Goal: Task Accomplishment & Management: Manage account settings

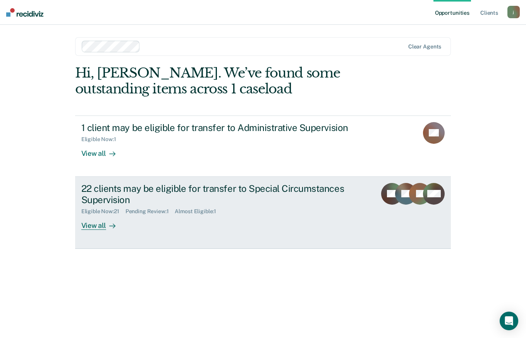
click at [96, 223] on div "View all" at bounding box center [102, 222] width 43 height 15
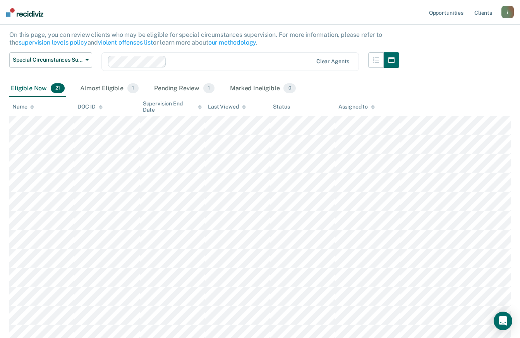
scroll to position [72, 0]
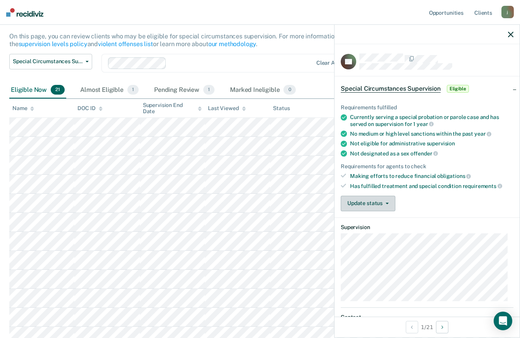
click at [376, 199] on button "Update status" at bounding box center [368, 203] width 55 height 15
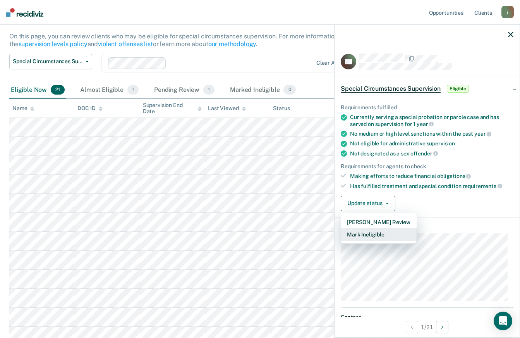
click at [377, 233] on button "Mark Ineligible" at bounding box center [379, 234] width 76 height 12
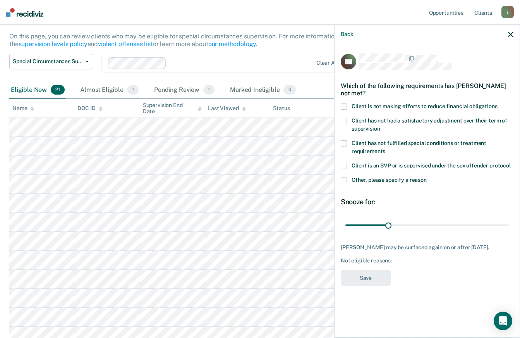
click at [351, 104] on label "Client is not making efforts to reduce financial obligations" at bounding box center [427, 107] width 173 height 8
click at [467, 119] on span "Client has not had a satisfactory adjustment over their term of supervision" at bounding box center [430, 124] width 156 height 14
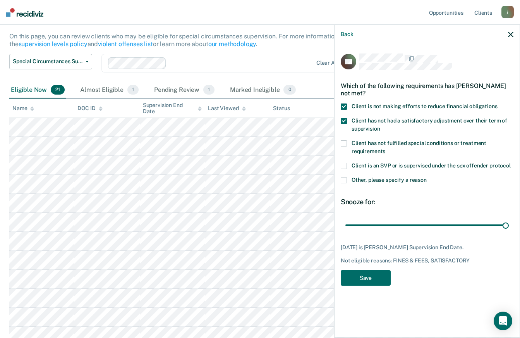
type input "115"
click at [362, 272] on button "Save" at bounding box center [366, 278] width 50 height 16
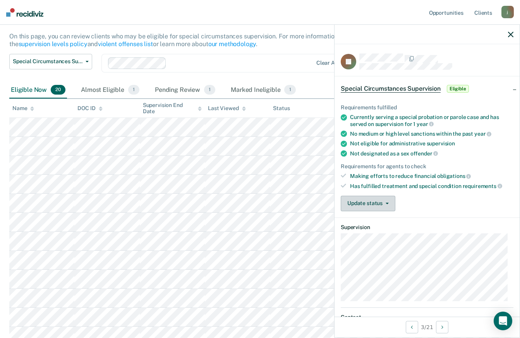
click at [377, 204] on button "Update status" at bounding box center [368, 203] width 55 height 15
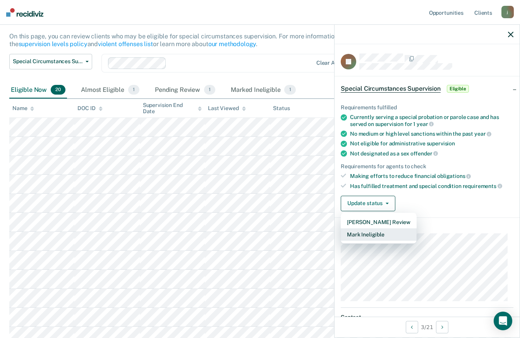
click at [376, 234] on button "Mark Ineligible" at bounding box center [379, 234] width 76 height 12
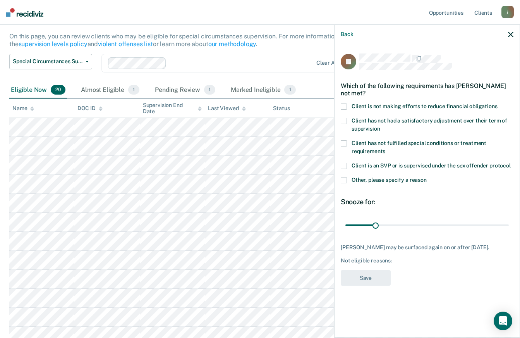
click at [438, 105] on span "Client is not making efforts to reduce financial obligations" at bounding box center [425, 106] width 146 height 6
click at [441, 118] on span "Client has not had a satisfactory adjustment over their term of supervision" at bounding box center [430, 124] width 156 height 14
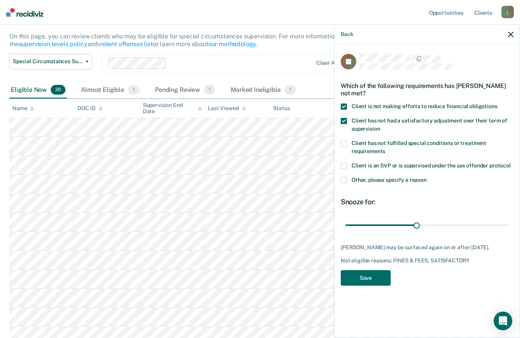
type input "163"
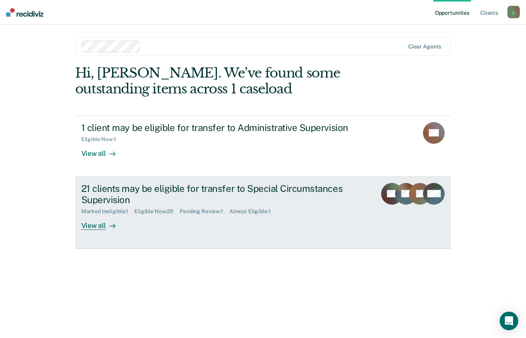
click at [107, 229] on div at bounding box center [110, 225] width 9 height 9
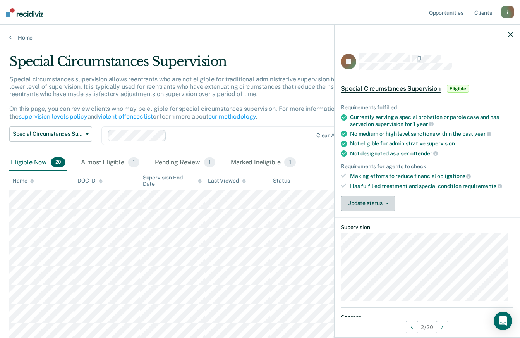
click at [375, 204] on button "Update status" at bounding box center [368, 203] width 55 height 15
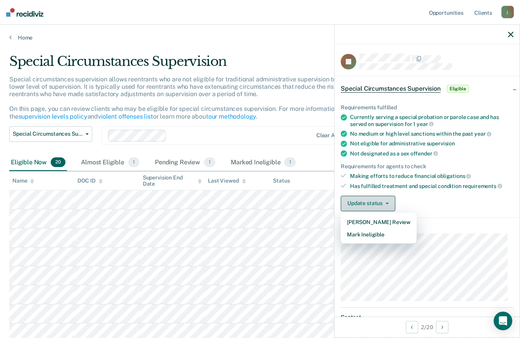
click at [371, 234] on button "Mark Ineligible" at bounding box center [379, 234] width 76 height 12
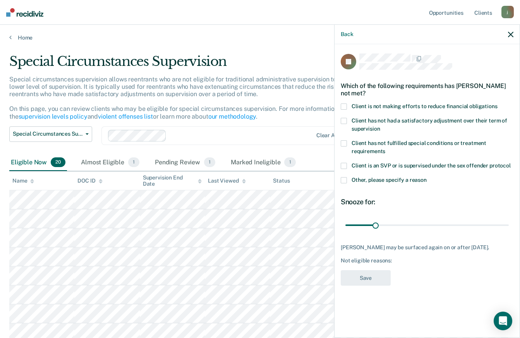
click at [345, 107] on span at bounding box center [344, 106] width 6 height 6
click at [347, 122] on span at bounding box center [344, 121] width 6 height 6
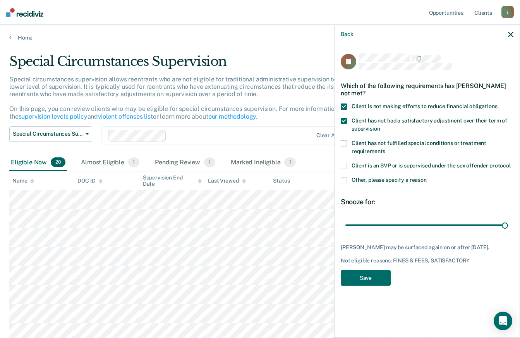
type input "169"
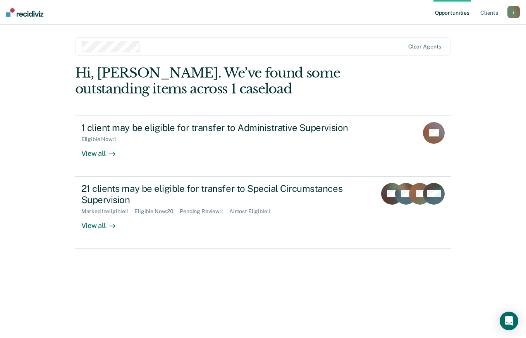
click at [105, 221] on div "View all" at bounding box center [102, 222] width 43 height 15
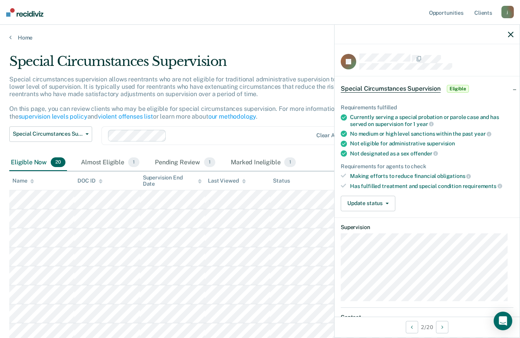
click at [386, 201] on button "Update status" at bounding box center [368, 203] width 55 height 15
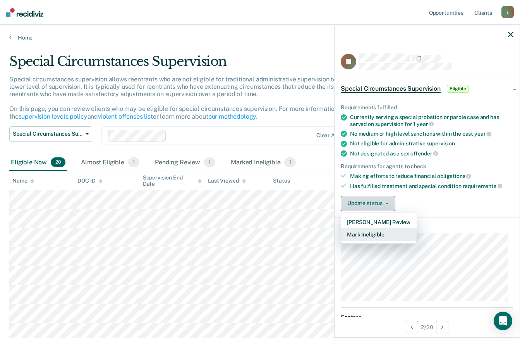
click at [392, 234] on button "Mark Ineligible" at bounding box center [379, 234] width 76 height 12
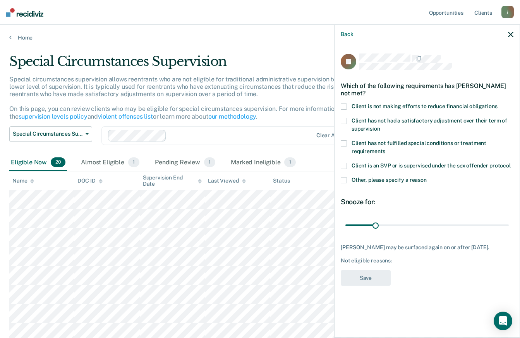
click at [342, 105] on span at bounding box center [344, 106] width 6 height 6
click at [346, 118] on span at bounding box center [344, 121] width 6 height 6
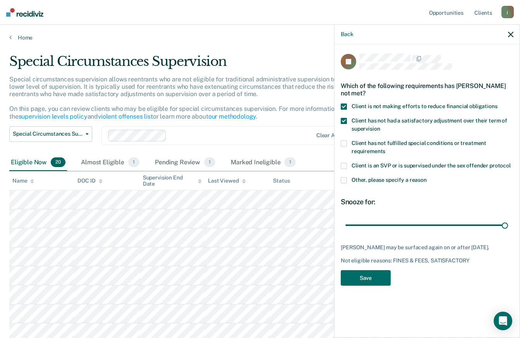
type input "168"
click at [378, 276] on button "Save" at bounding box center [366, 278] width 50 height 16
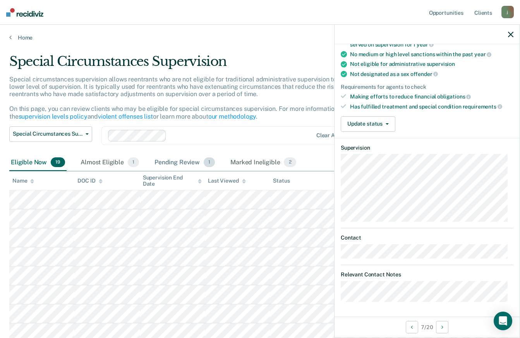
click at [183, 162] on div "Pending Review 1" at bounding box center [185, 162] width 64 height 17
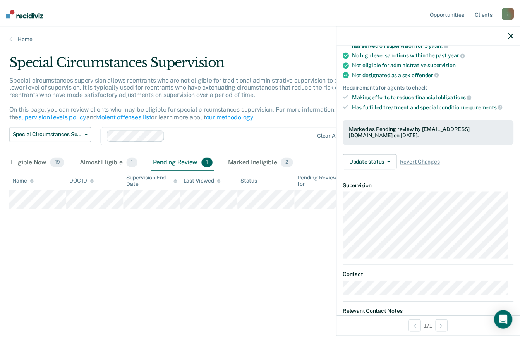
scroll to position [132, 0]
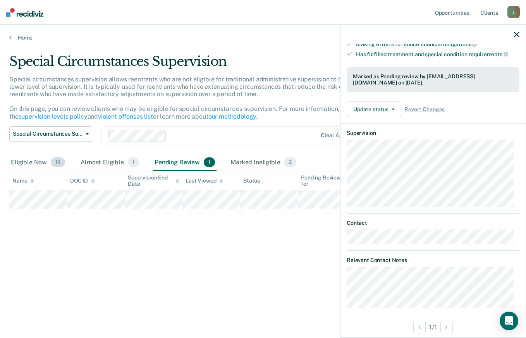
click at [52, 163] on span "19" at bounding box center [58, 162] width 14 height 10
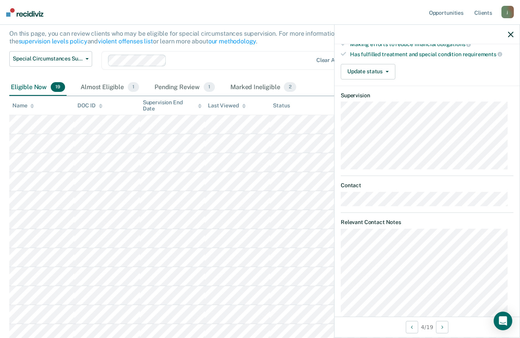
scroll to position [126, 0]
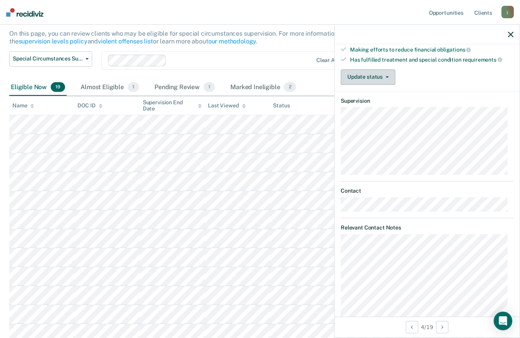
click at [379, 76] on button "Update status" at bounding box center [368, 76] width 55 height 15
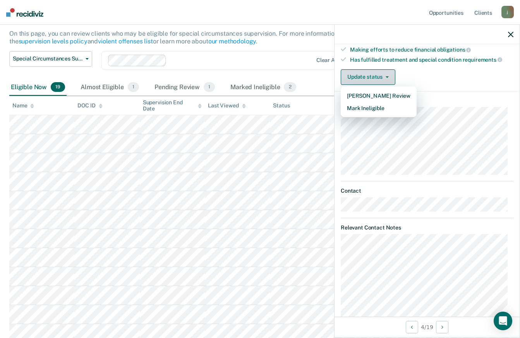
click at [390, 106] on button "Mark Ineligible" at bounding box center [379, 108] width 76 height 12
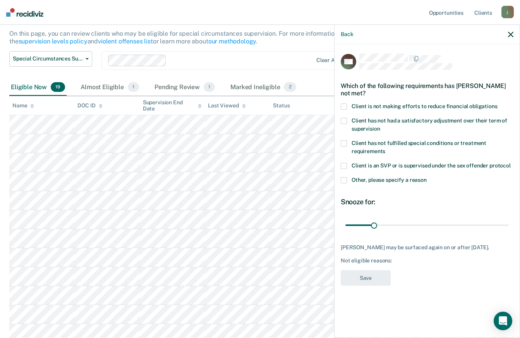
click at [344, 105] on span at bounding box center [344, 106] width 6 height 6
click at [346, 120] on span at bounding box center [344, 121] width 6 height 6
click at [344, 177] on span at bounding box center [344, 180] width 6 height 6
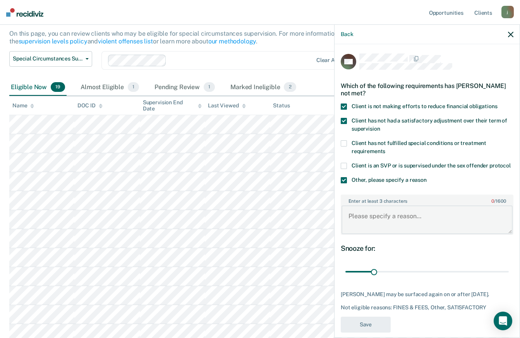
click at [427, 225] on textarea "Enter at least 3 characters 0 / 1600" at bounding box center [427, 219] width 171 height 29
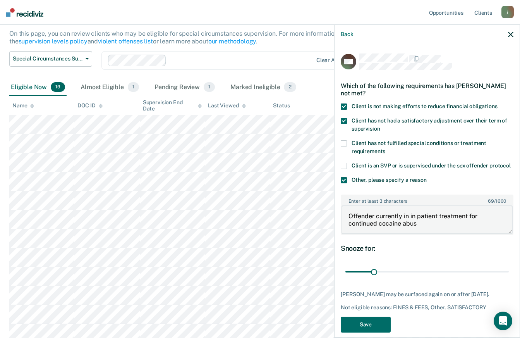
type textarea "Offender currently in in patient treatment for continued cocaine abuse"
type input "180"
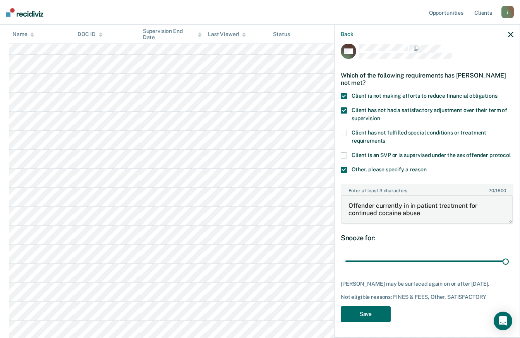
scroll to position [24, 0]
type textarea "Offender currently in in patient treatment for continued cocaine abuse"
click at [377, 318] on button "Save" at bounding box center [366, 314] width 50 height 16
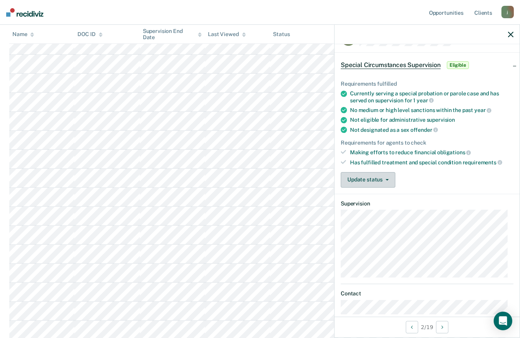
click at [370, 184] on button "Update status" at bounding box center [368, 179] width 55 height 15
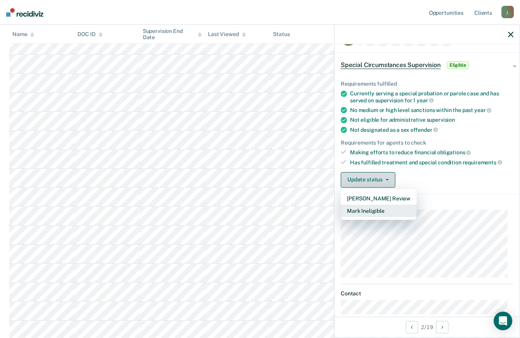
click at [377, 208] on button "Mark Ineligible" at bounding box center [379, 211] width 76 height 12
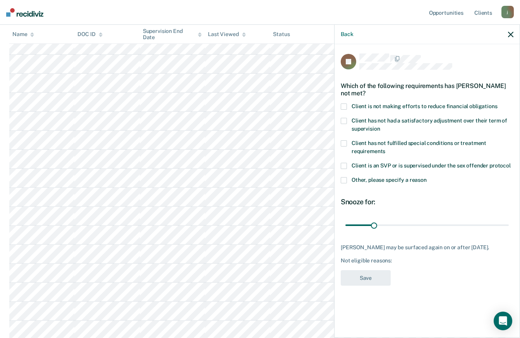
click at [344, 103] on span at bounding box center [344, 106] width 6 height 6
click at [347, 118] on span at bounding box center [344, 121] width 6 height 6
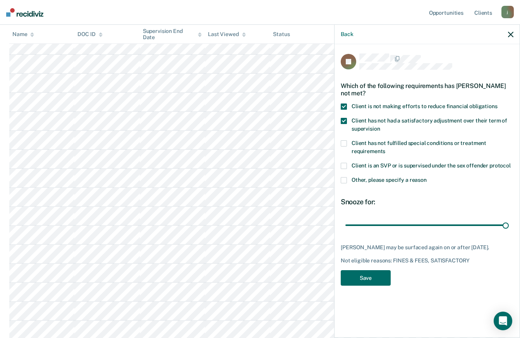
type input "180"
click at [380, 270] on button "Save" at bounding box center [366, 278] width 50 height 16
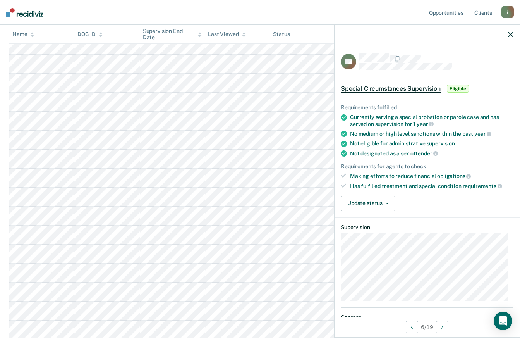
click at [380, 201] on button "Update status" at bounding box center [368, 203] width 55 height 15
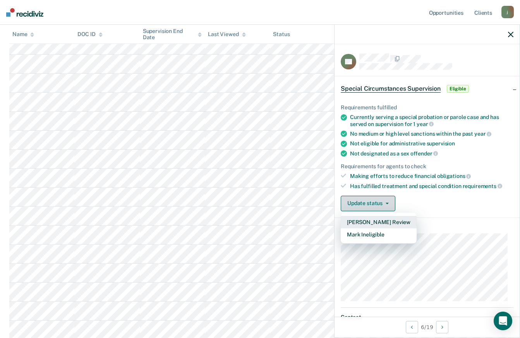
click at [376, 239] on button "Mark Ineligible" at bounding box center [379, 234] width 76 height 12
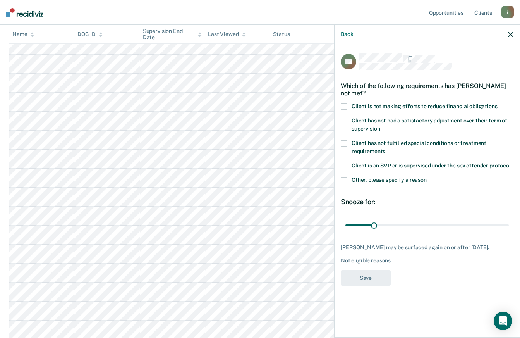
click at [344, 107] on span at bounding box center [344, 106] width 6 height 6
click at [343, 131] on label "Client has not had a satisfactory adjustment over their term of supervision" at bounding box center [427, 126] width 173 height 16
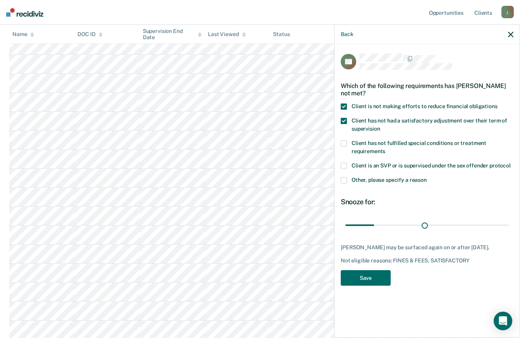
type input "105"
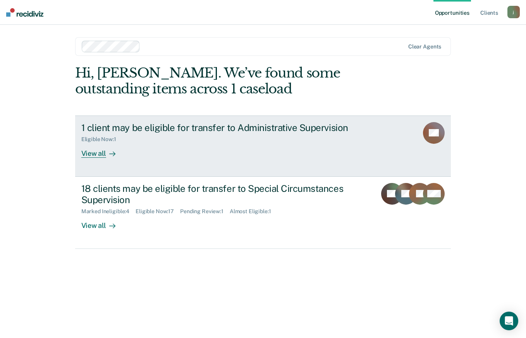
click at [100, 156] on div "View all" at bounding box center [102, 150] width 43 height 15
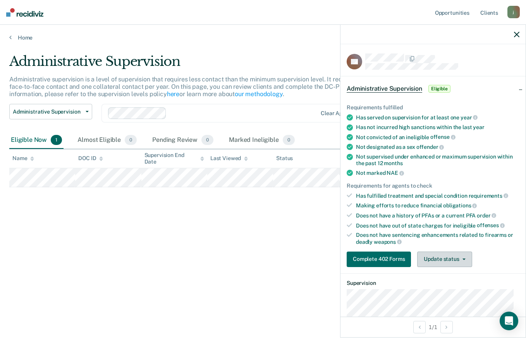
click at [454, 262] on button "Update status" at bounding box center [444, 258] width 55 height 15
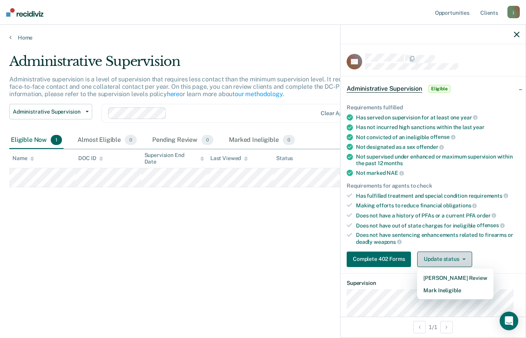
click at [469, 290] on button "Mark Ineligible" at bounding box center [455, 290] width 76 height 12
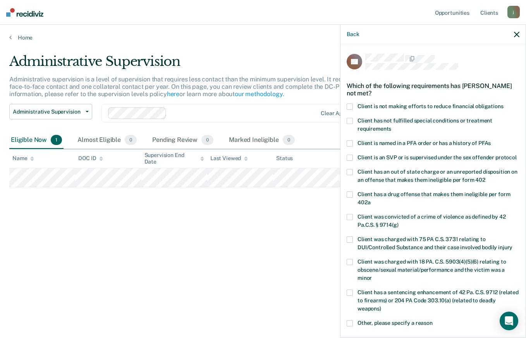
click at [482, 110] on label "Client is not making efforts to reduce financial obligations" at bounding box center [433, 107] width 173 height 8
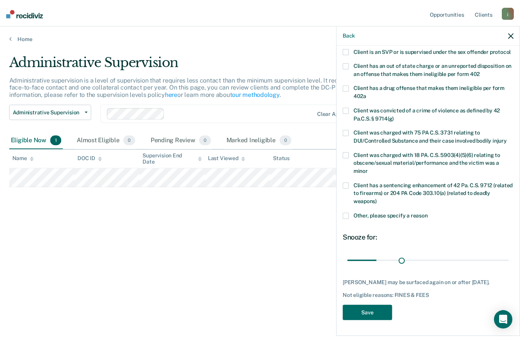
scroll to position [114, 0]
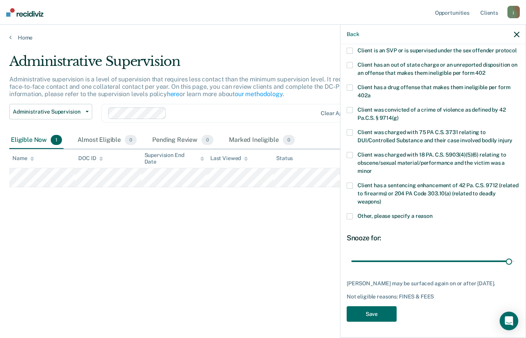
type input "177"
click at [377, 317] on button "Save" at bounding box center [372, 314] width 50 height 16
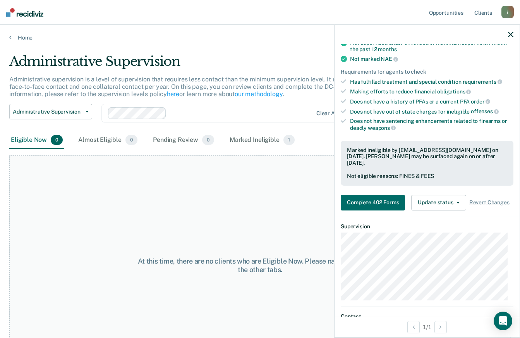
click at [16, 35] on link "Home" at bounding box center [260, 37] width 502 height 7
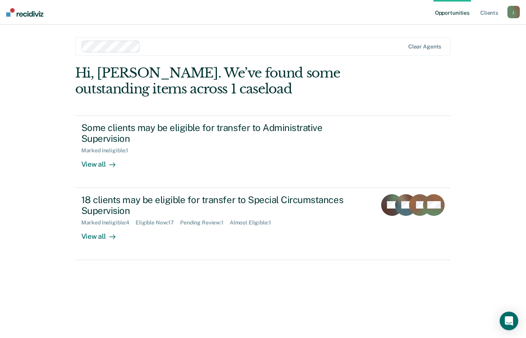
click at [492, 15] on link "Client s" at bounding box center [489, 12] width 21 height 25
